Goal: Information Seeking & Learning: Learn about a topic

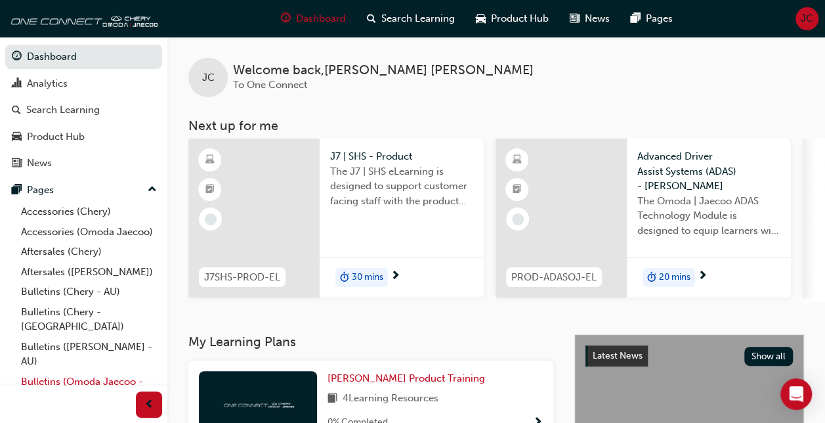
scroll to position [96, 0]
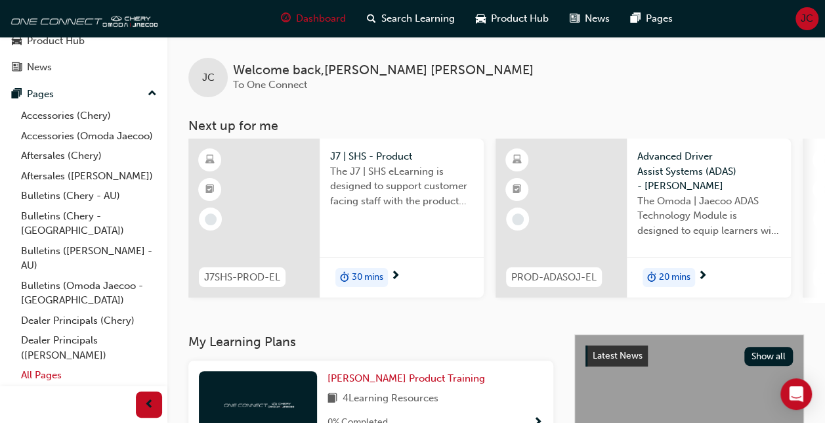
click at [39, 381] on link "All Pages" at bounding box center [89, 375] width 146 height 20
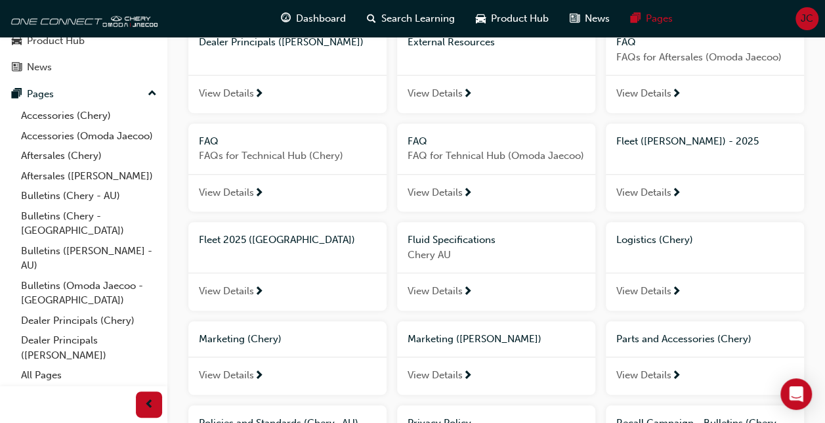
scroll to position [467, 0]
click at [677, 136] on span "Fleet ([PERSON_NAME]) - 2025" at bounding box center [687, 142] width 142 height 12
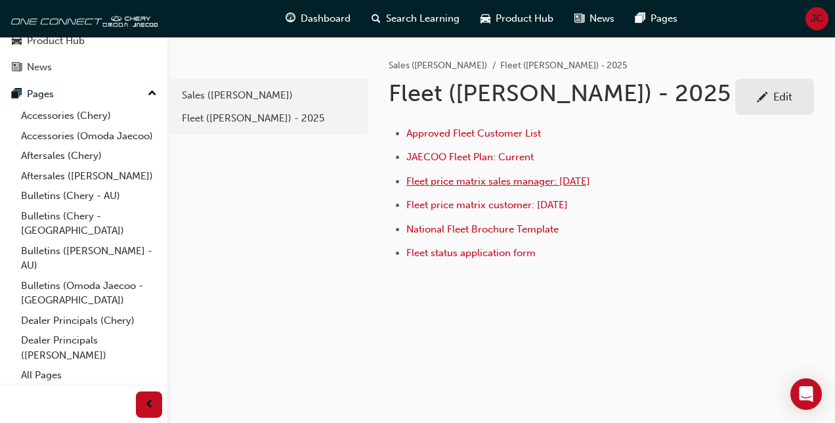
click at [524, 180] on span "Fleet price matrix sales manager: [DATE]" at bounding box center [498, 181] width 184 height 12
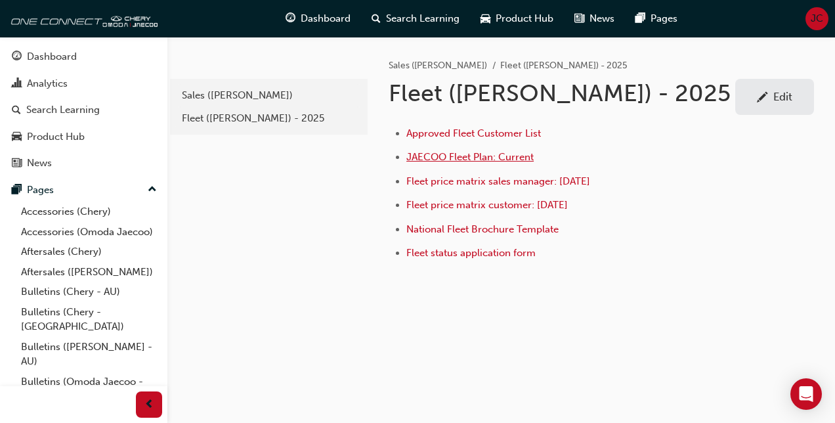
click at [501, 152] on span "JAECOO Fleet Plan: Current" at bounding box center [469, 157] width 127 height 12
